Goal: Task Accomplishment & Management: Manage account settings

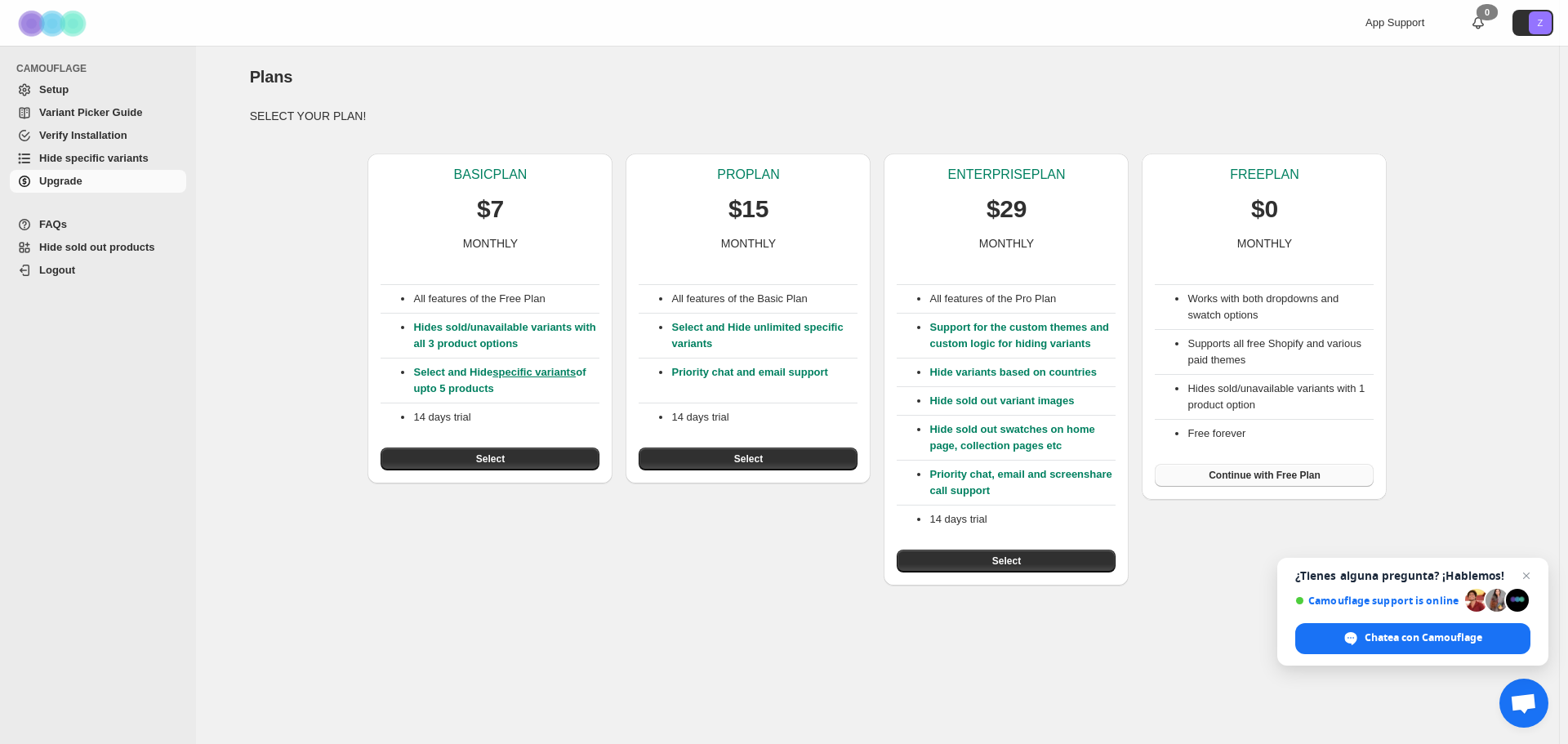
click at [1263, 483] on button "Continue with Free Plan" at bounding box center [1264, 475] width 219 height 23
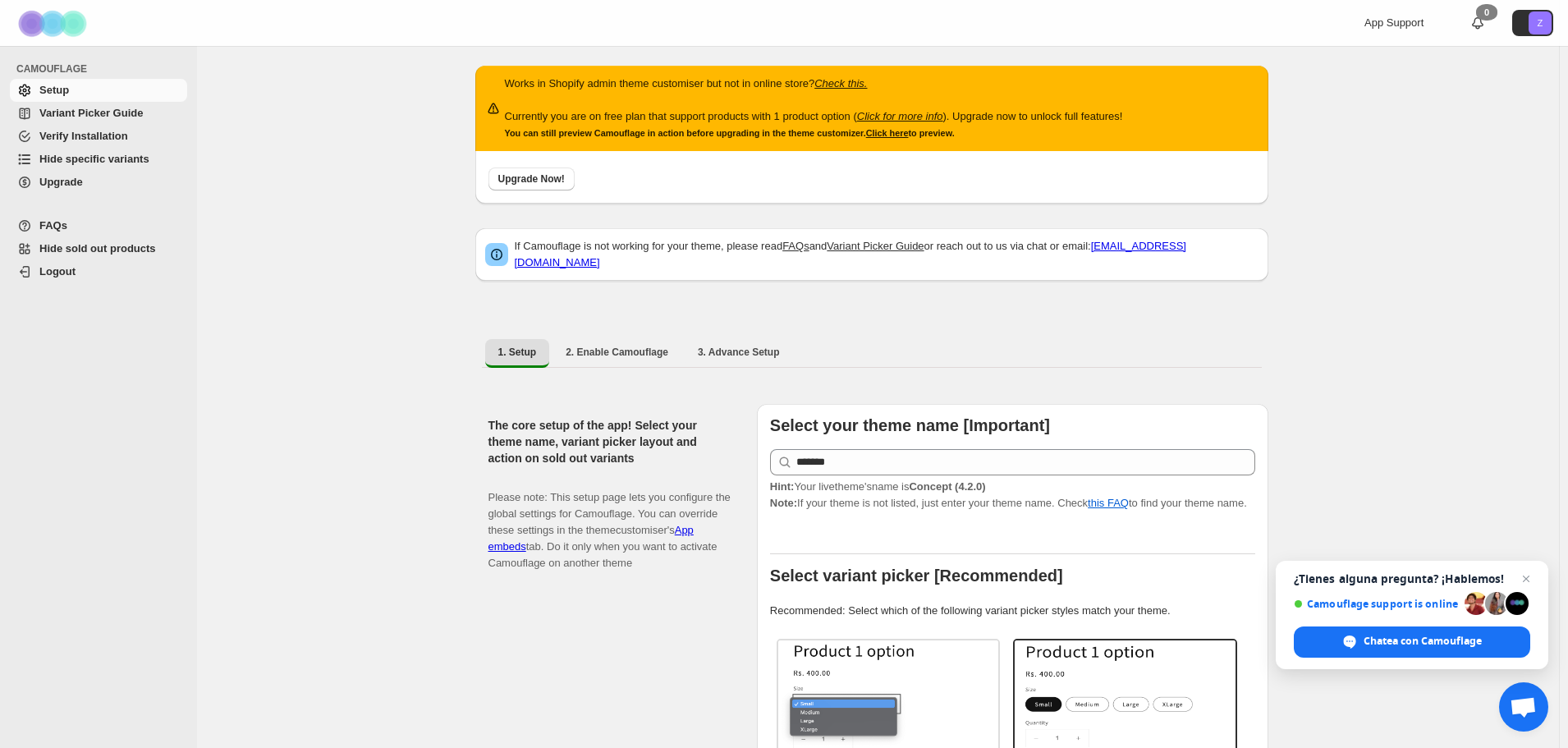
click at [85, 162] on span "Hide specific variants" at bounding box center [94, 159] width 110 height 12
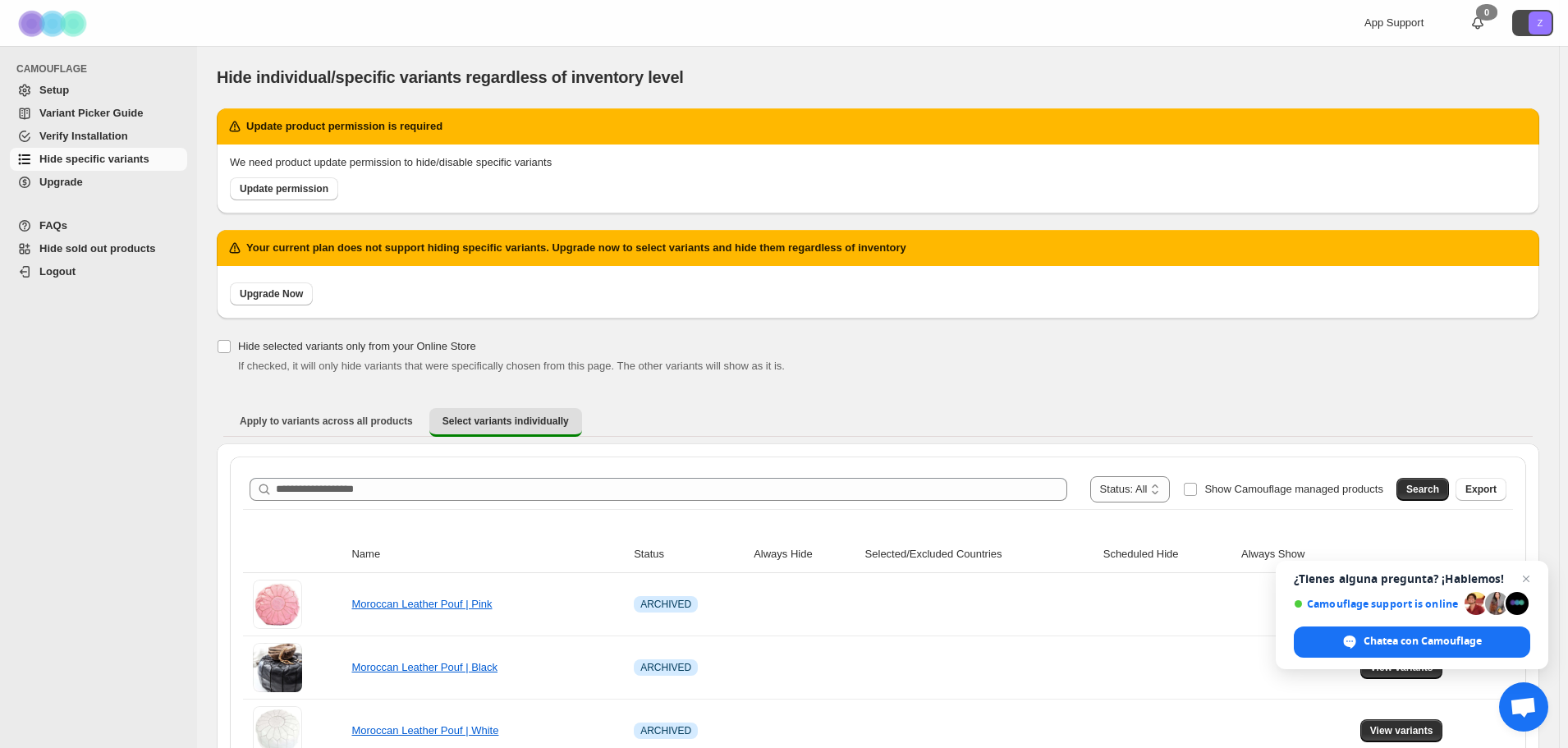
click at [1542, 28] on icon "Z" at bounding box center [1541, 23] width 23 height 23
click at [1488, 105] on link "Logout" at bounding box center [1508, 96] width 95 height 26
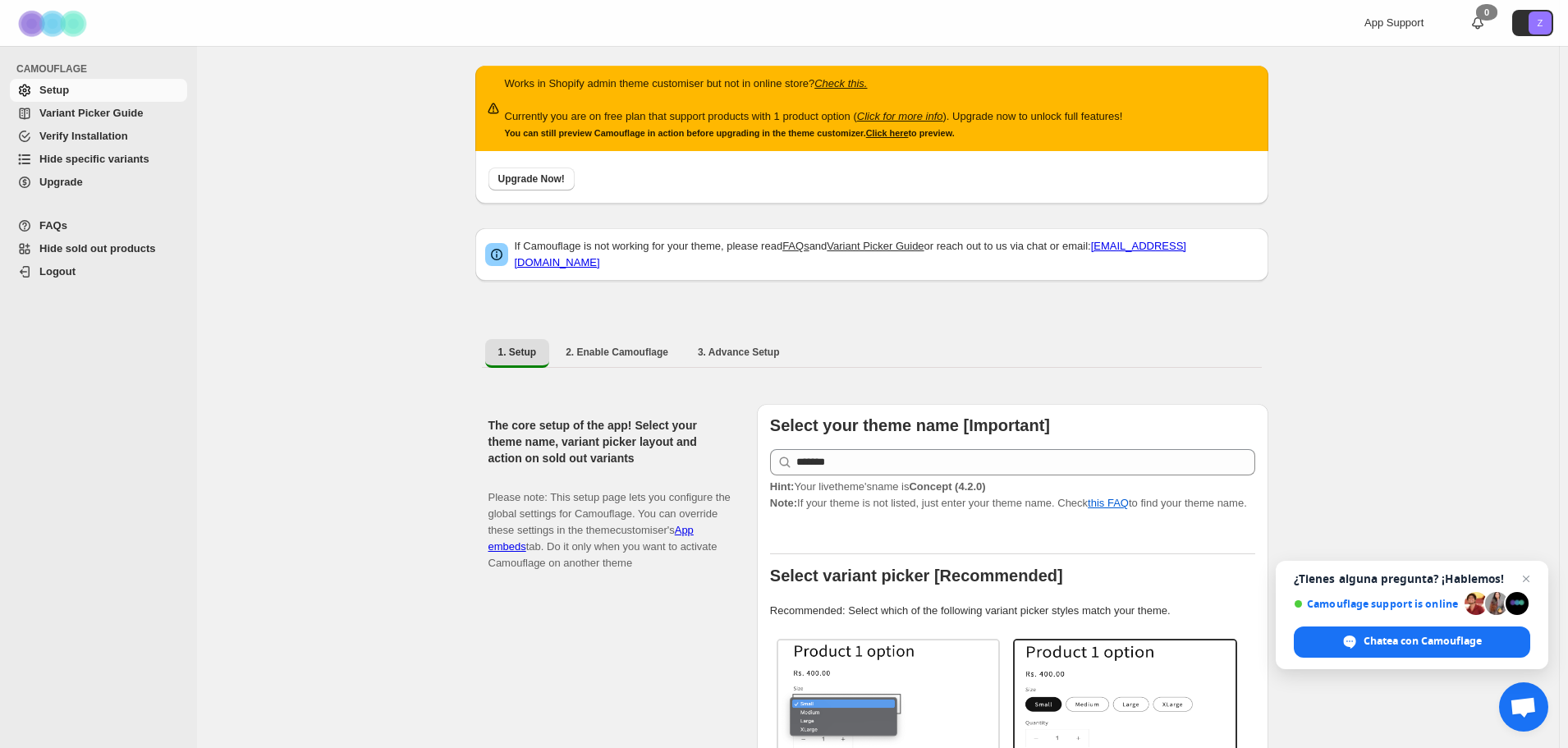
click at [91, 110] on span "Variant Picker Guide" at bounding box center [92, 112] width 104 height 12
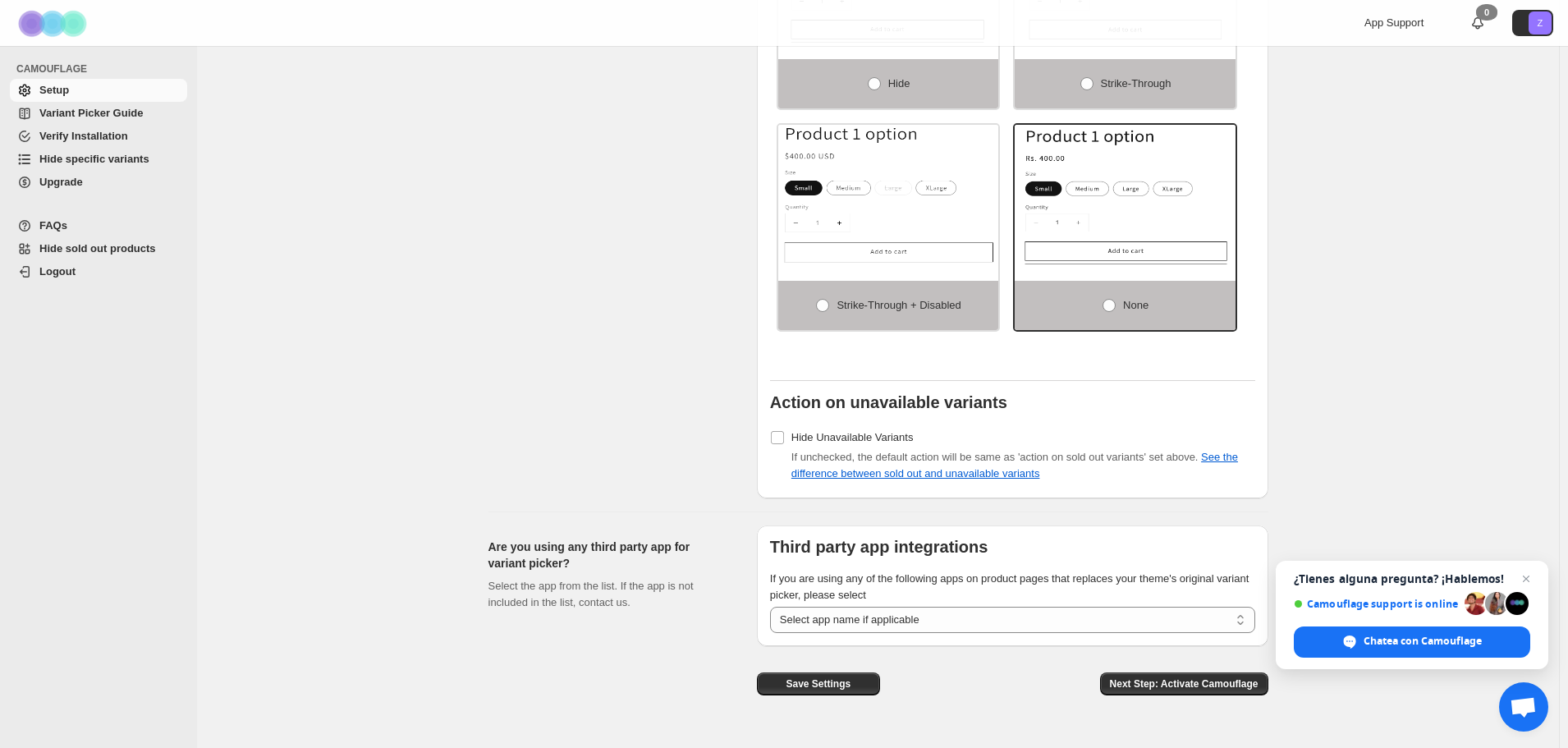
scroll to position [1286, 0]
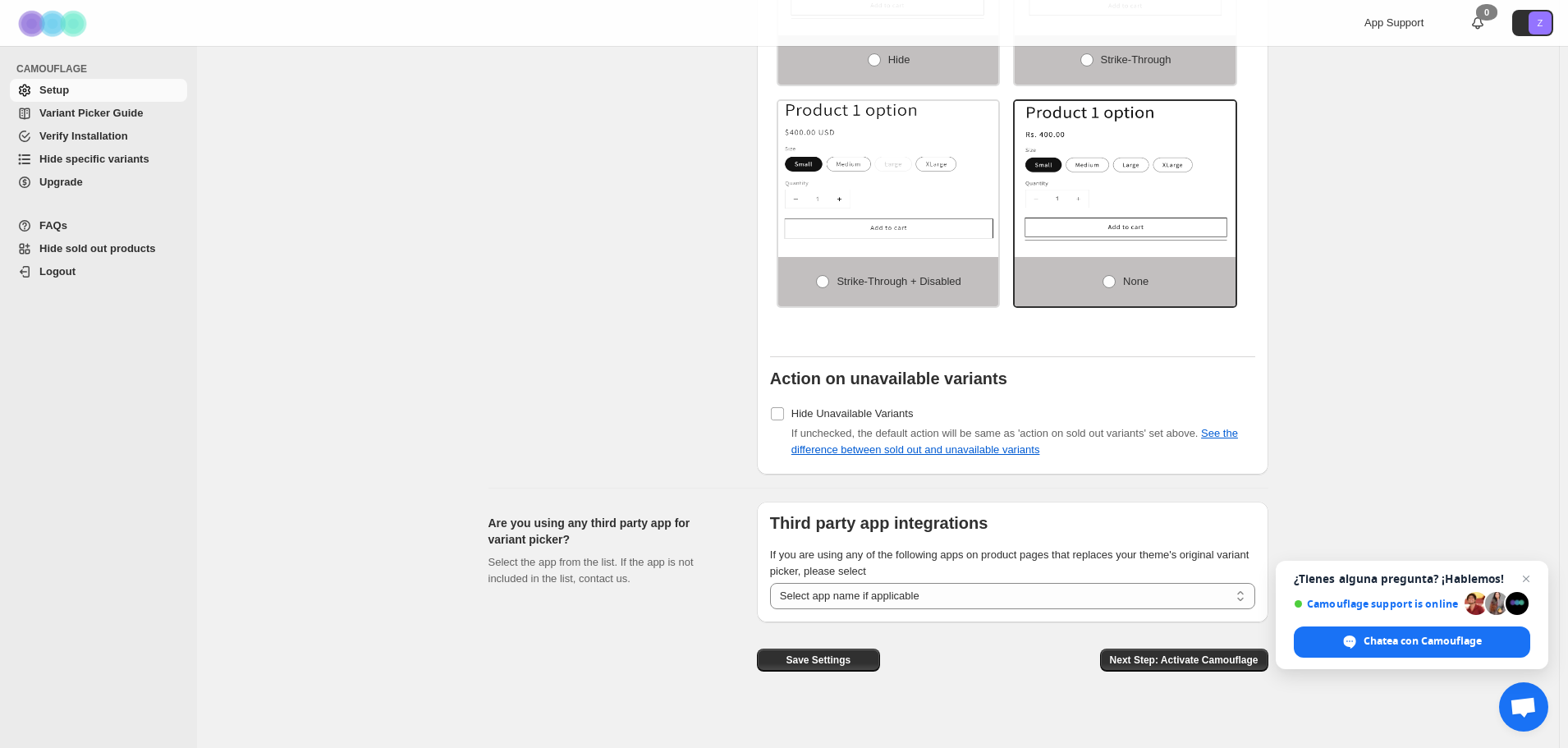
click at [65, 268] on span "Logout" at bounding box center [58, 271] width 36 height 12
